Goal: Task Accomplishment & Management: Complete application form

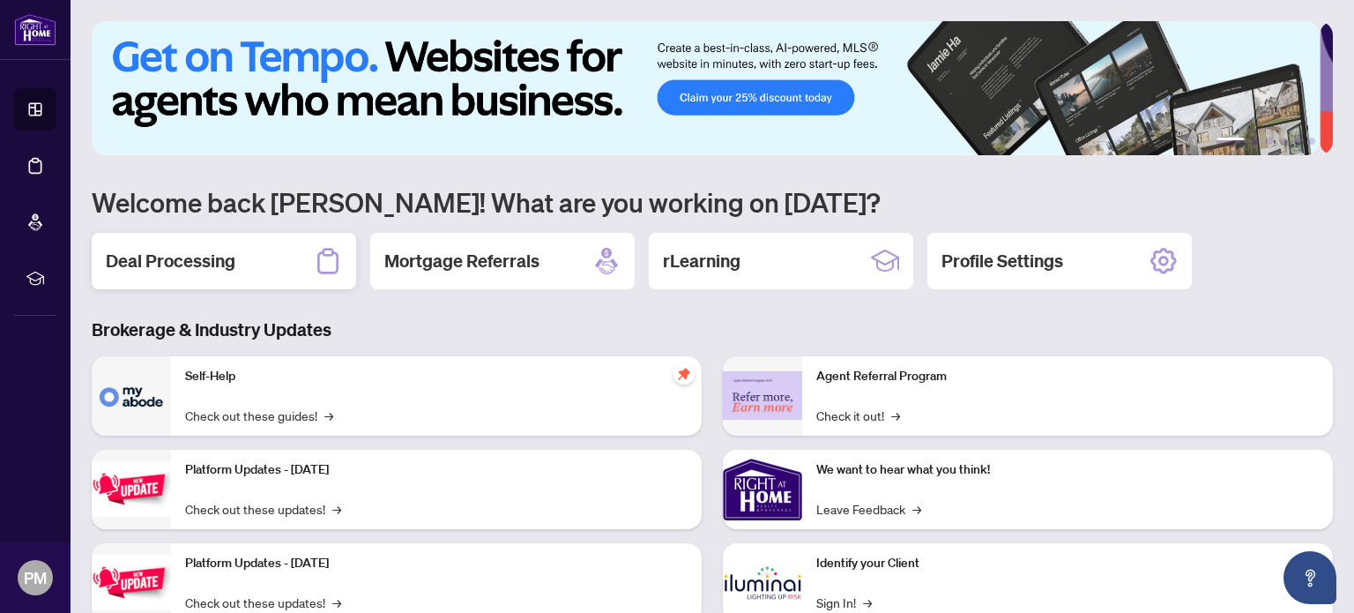
click at [273, 277] on div "Deal Processing" at bounding box center [224, 261] width 264 height 56
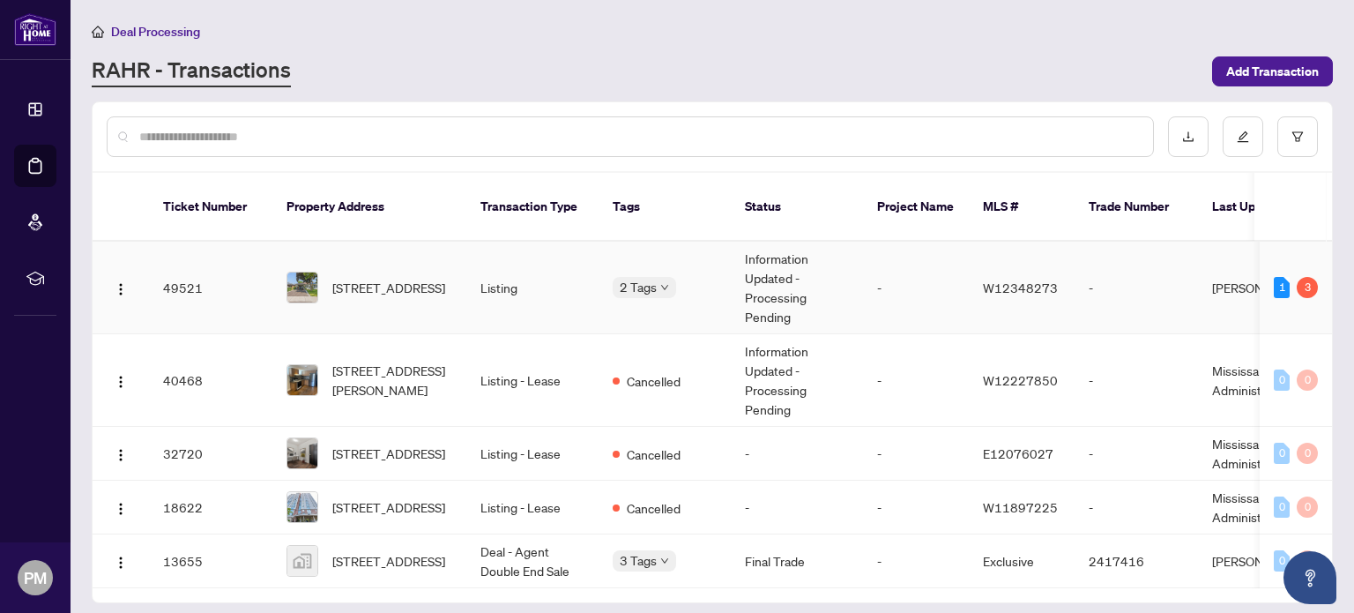
click at [1079, 276] on td "-" at bounding box center [1136, 288] width 123 height 93
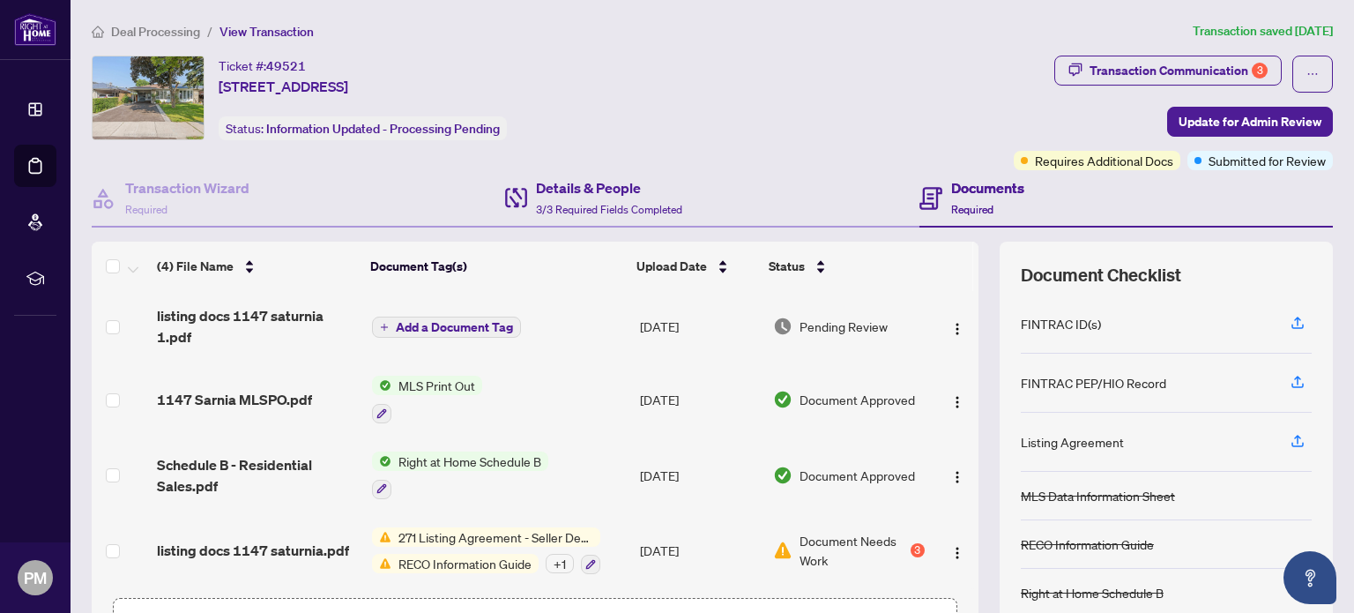
scroll to position [123, 0]
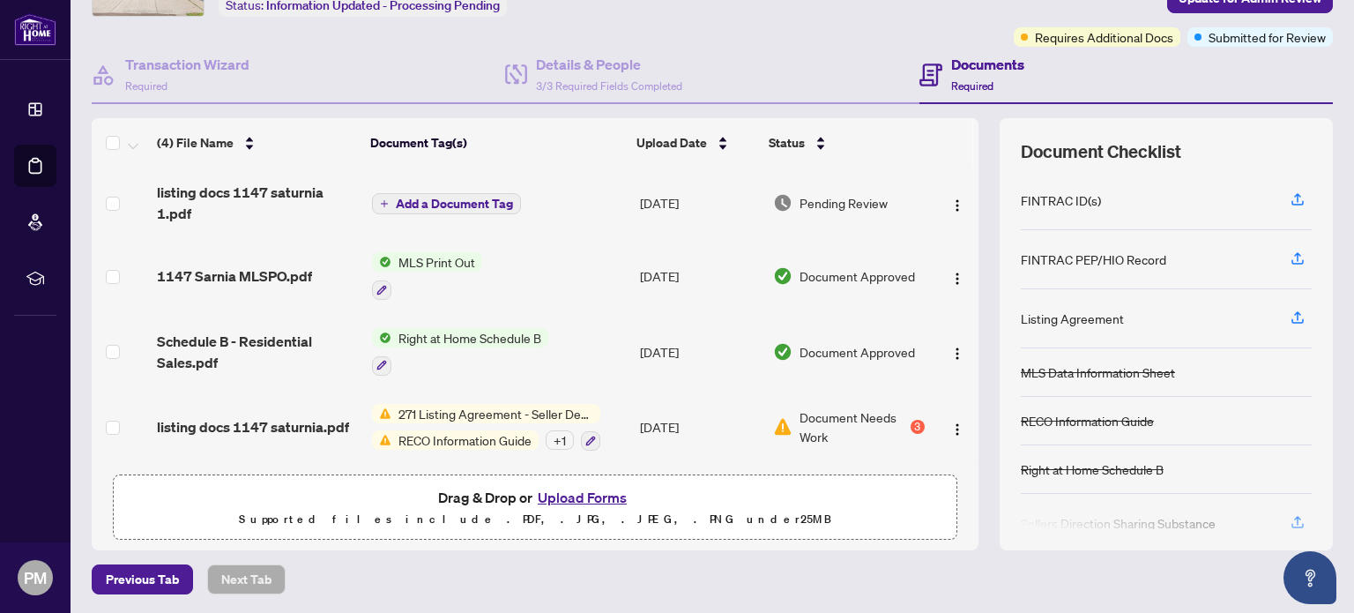
click at [557, 500] on button "Upload Forms" at bounding box center [582, 497] width 100 height 23
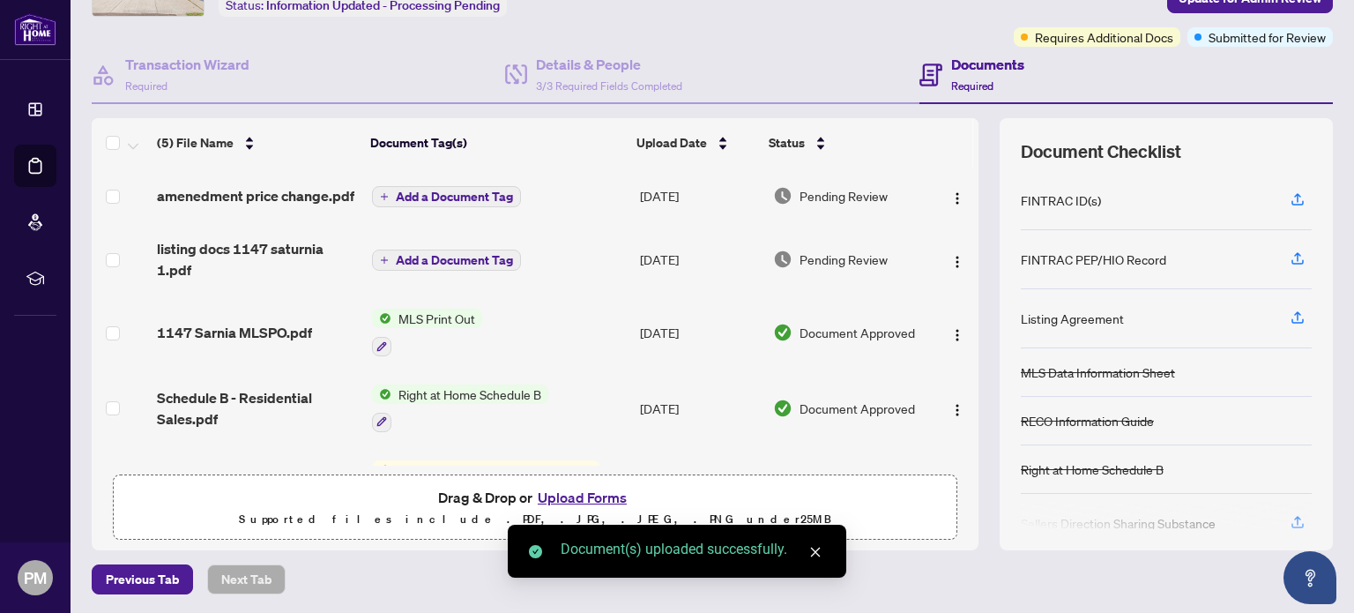
scroll to position [0, 0]
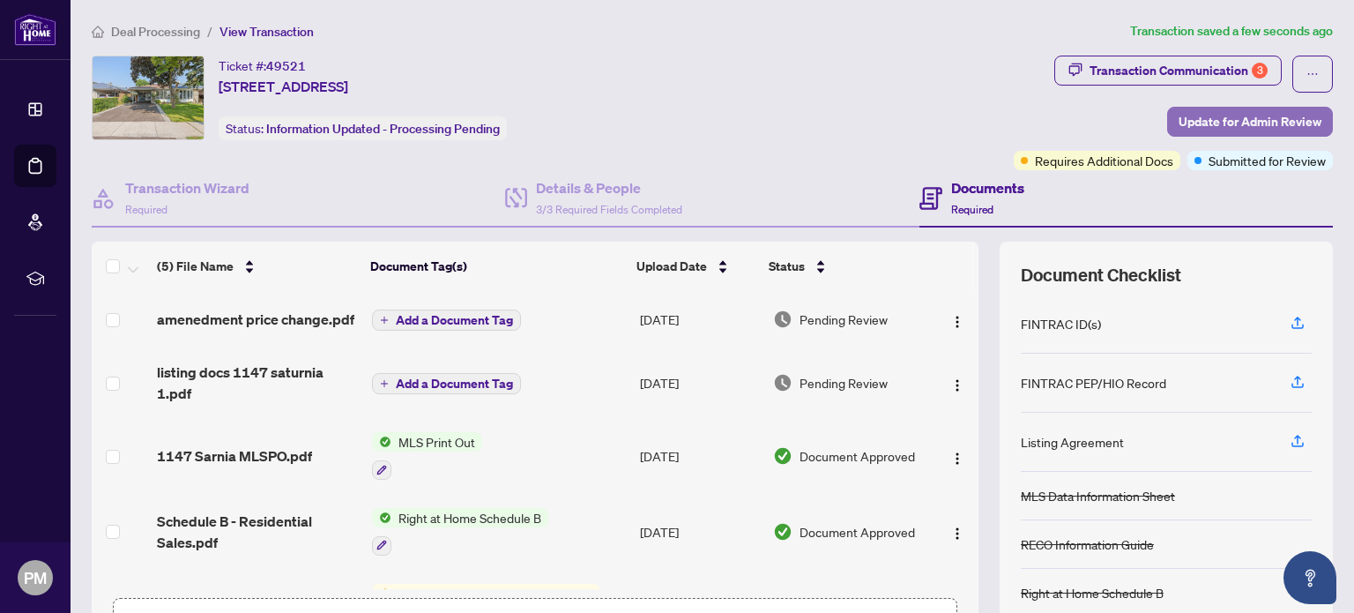
click at [1181, 126] on span "Update for Admin Review" at bounding box center [1250, 122] width 143 height 28
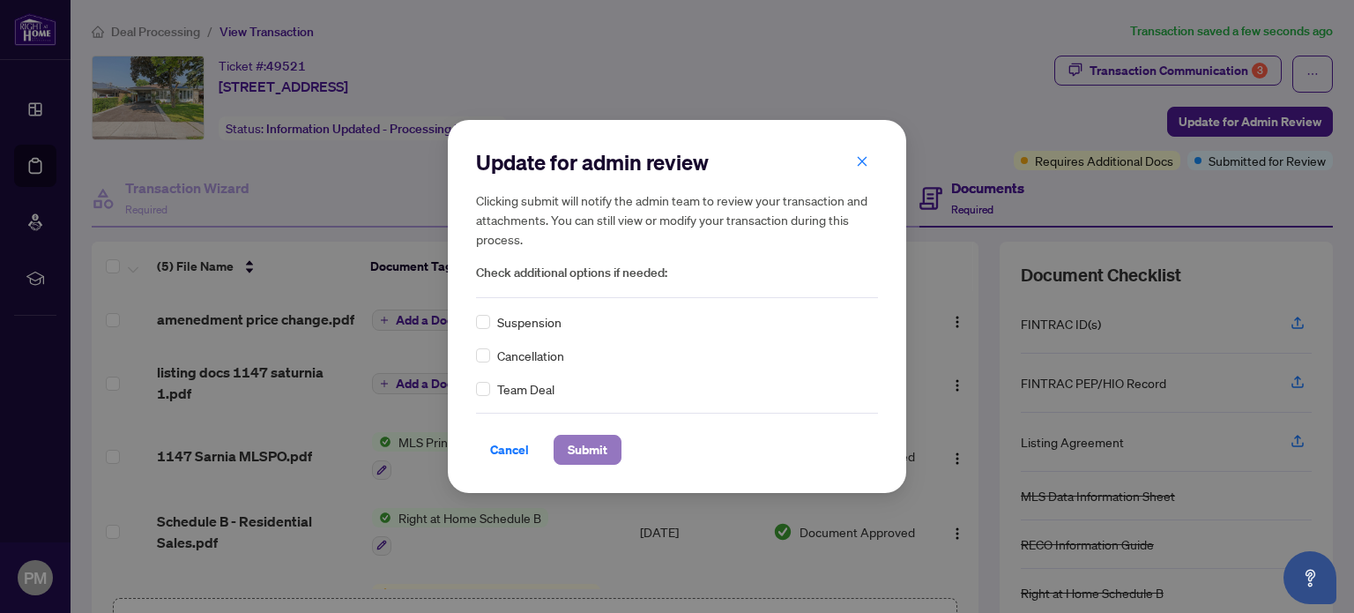
click at [574, 446] on span "Submit" at bounding box center [588, 449] width 40 height 28
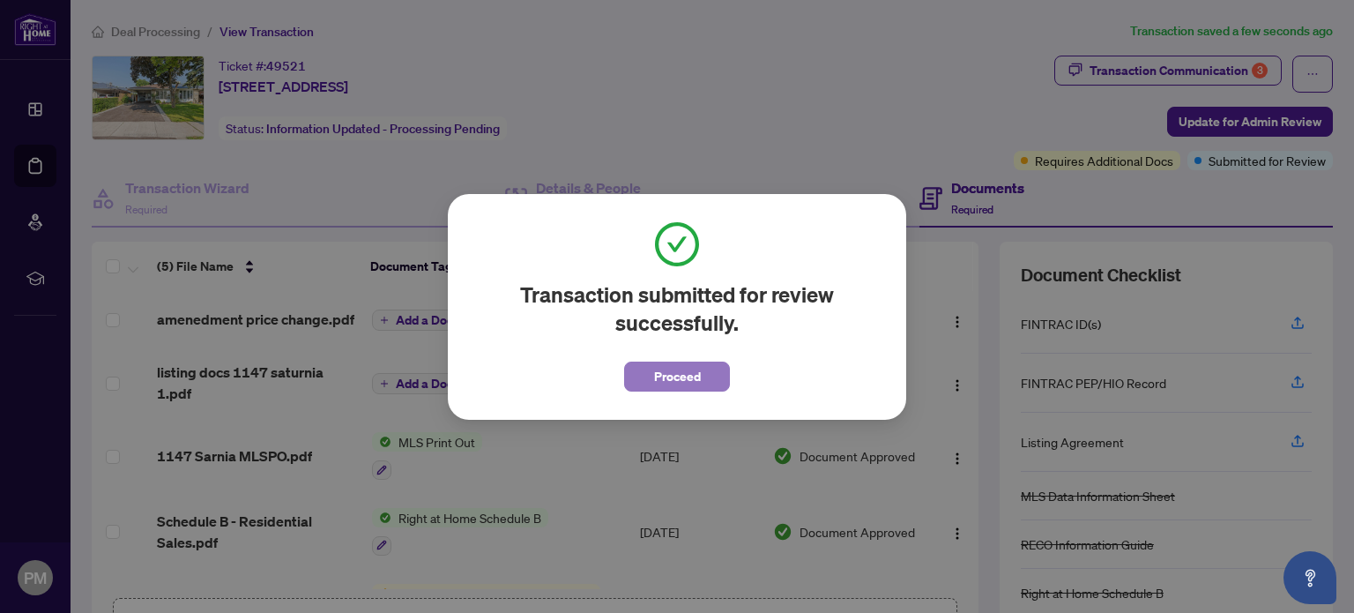
click at [705, 369] on button "Proceed" at bounding box center [677, 376] width 106 height 30
